Goal: Information Seeking & Learning: Learn about a topic

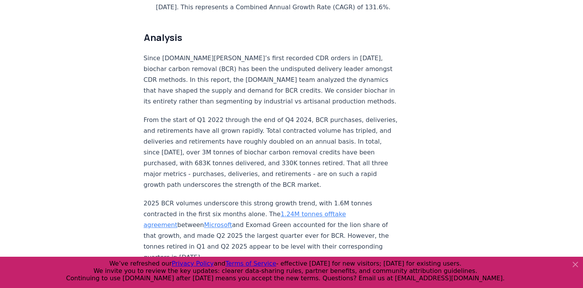
scroll to position [578, 0]
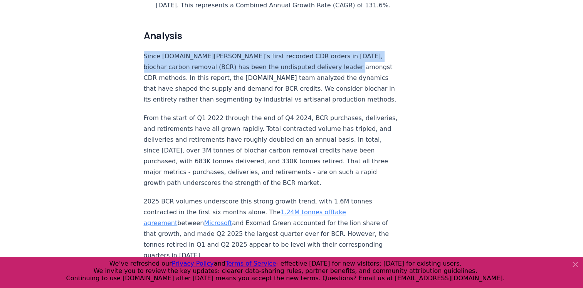
drag, startPoint x: 144, startPoint y: 33, endPoint x: 325, endPoint y: 43, distance: 181.6
click at [325, 51] on p "Since [DOMAIN_NAME][PERSON_NAME]’s first recorded CDR orders in [DATE], biochar…" at bounding box center [271, 78] width 255 height 54
copy p "Since [DOMAIN_NAME][PERSON_NAME]’s first recorded CDR orders in [DATE], biochar…"
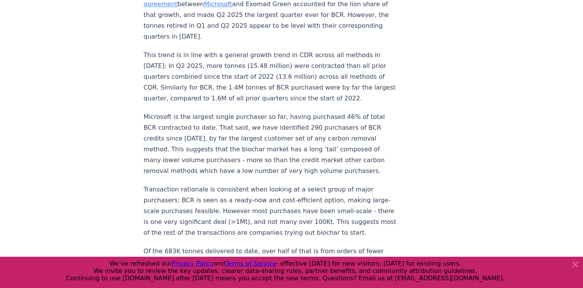
scroll to position [810, 0]
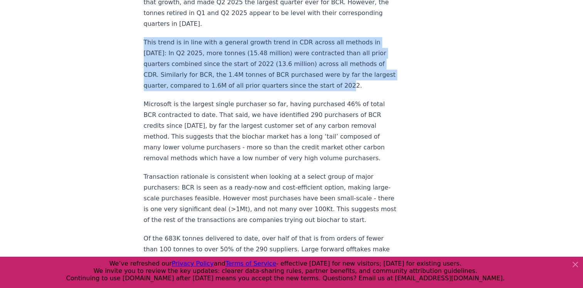
drag, startPoint x: 142, startPoint y: 16, endPoint x: 384, endPoint y: 59, distance: 245.9
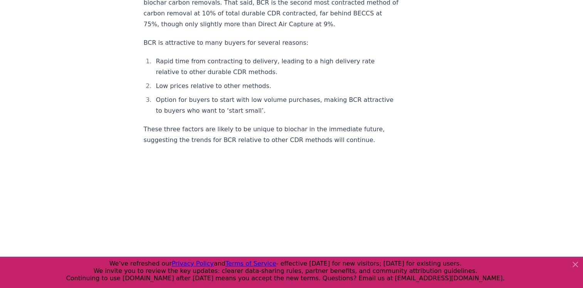
scroll to position [1118, 0]
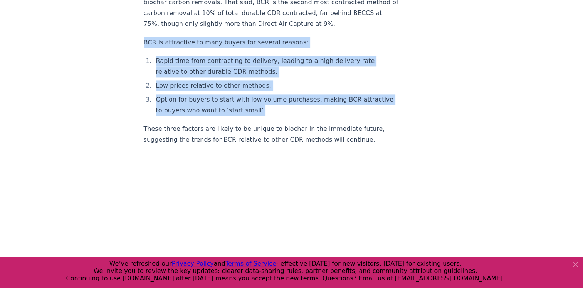
drag, startPoint x: 145, startPoint y: 26, endPoint x: 286, endPoint y: 99, distance: 158.9
copy div "BCR is attractive to many buyers for several reasons: Rapid time from contracti…"
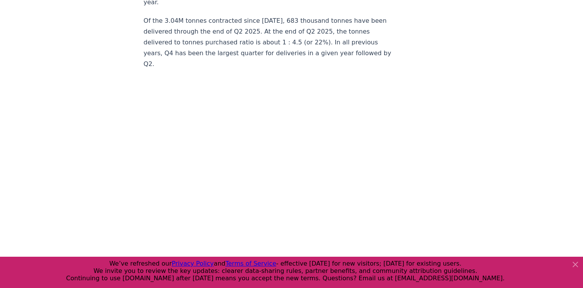
scroll to position [2545, 0]
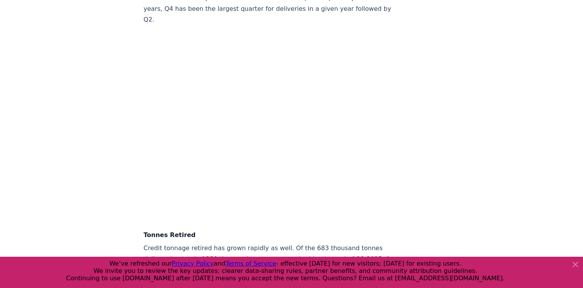
click at [427, 125] on article "[DATE] Biochar Carbon Removal Market Snapshot | 2025 Highlights A total of 3.04…" at bounding box center [292, 192] width 296 height 5419
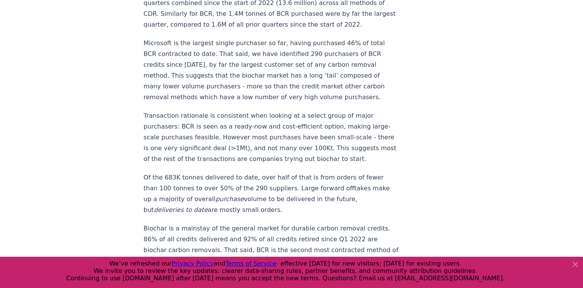
scroll to position [0, 0]
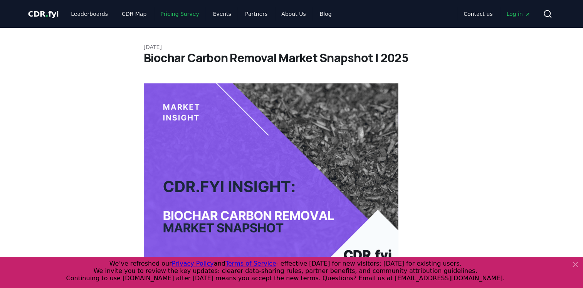
click at [174, 14] on link "Pricing Survey" at bounding box center [179, 14] width 51 height 14
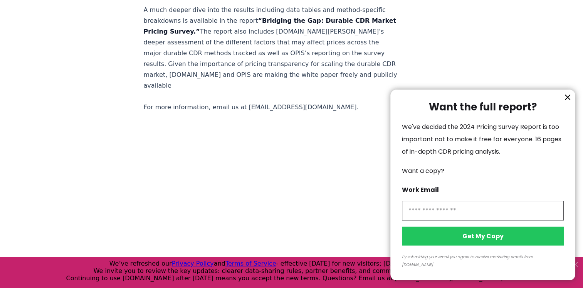
scroll to position [1486, 0]
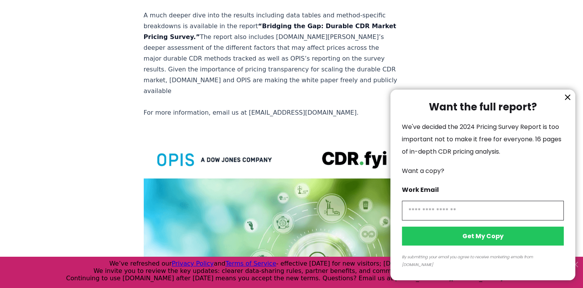
click at [570, 99] on icon "information" at bounding box center [568, 97] width 5 height 5
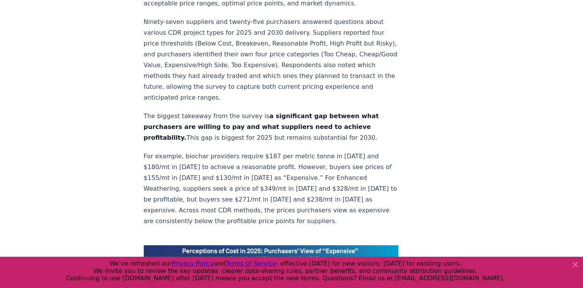
scroll to position [270, 0]
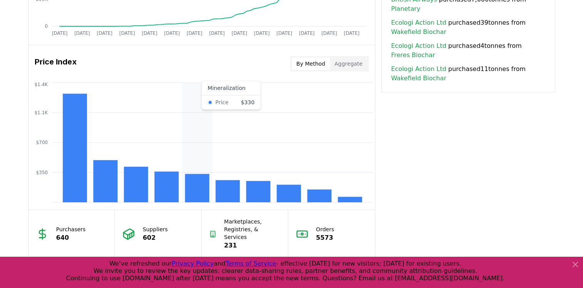
scroll to position [636, 0]
